Goal: Find specific page/section: Find specific page/section

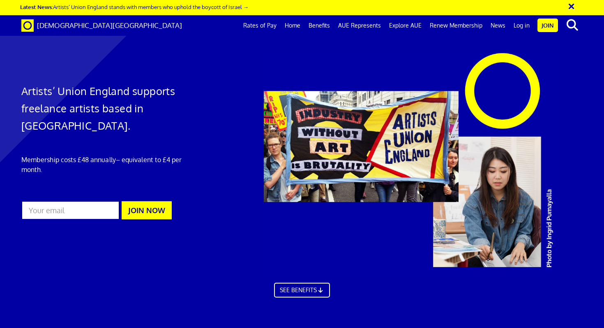
scroll to position [0, 5]
click at [269, 28] on link "Rates of Pay" at bounding box center [260, 25] width 42 height 21
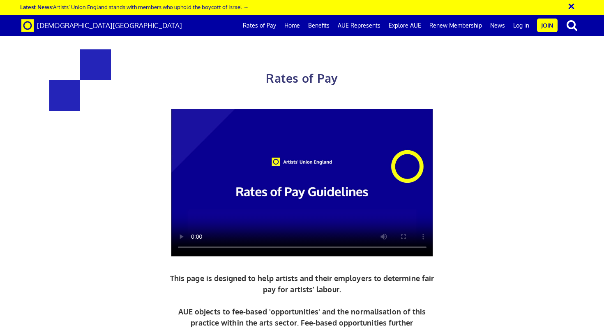
scroll to position [39, 0]
click at [360, 26] on link "AUE Represents" at bounding box center [359, 25] width 51 height 21
